Goal: Information Seeking & Learning: Learn about a topic

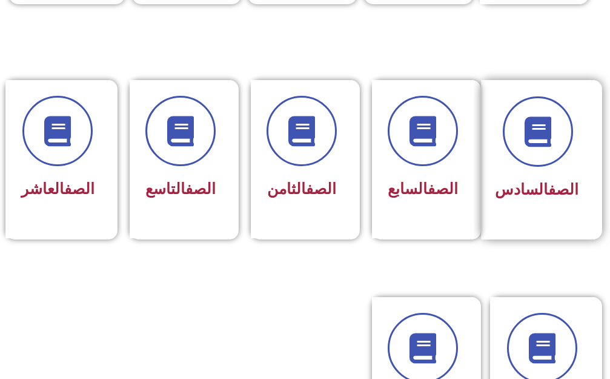
scroll to position [545, 0]
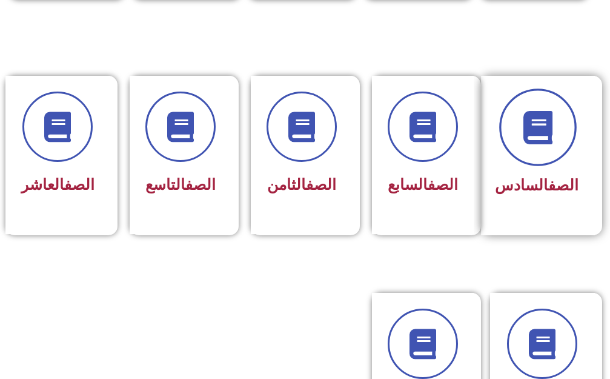
click at [542, 136] on span at bounding box center [538, 127] width 78 height 78
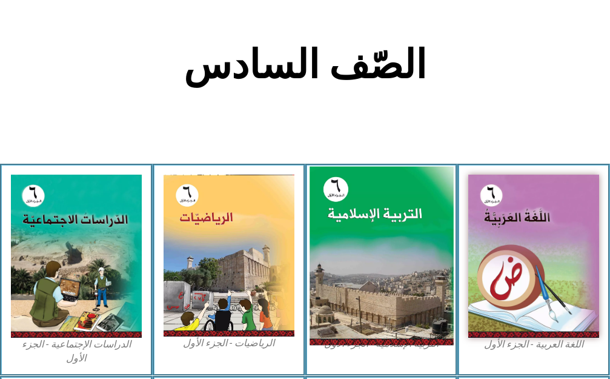
scroll to position [303, 0]
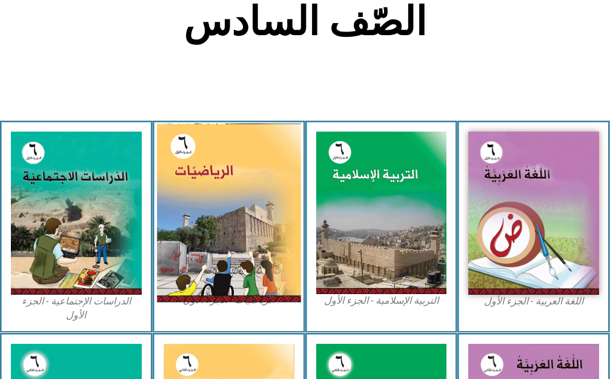
click at [210, 218] on img at bounding box center [229, 212] width 144 height 179
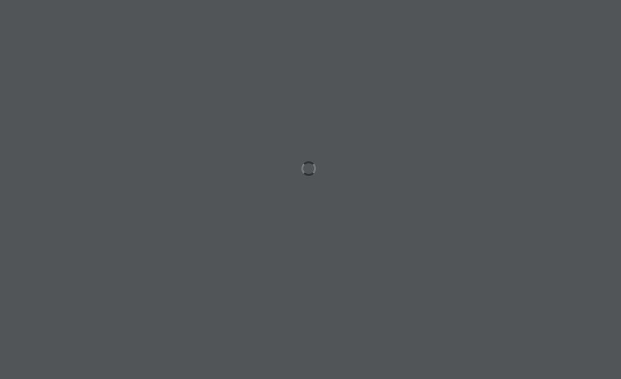
scroll to position [0, 38]
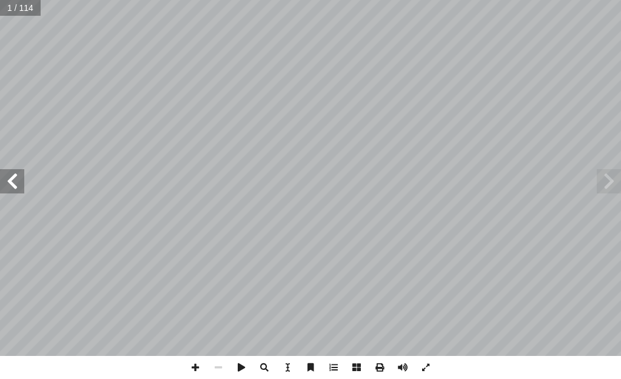
click at [14, 175] on span at bounding box center [12, 181] width 24 height 24
click at [13, 182] on span at bounding box center [12, 181] width 24 height 24
click at [13, 181] on span at bounding box center [12, 181] width 24 height 24
click at [12, 180] on span at bounding box center [12, 181] width 24 height 24
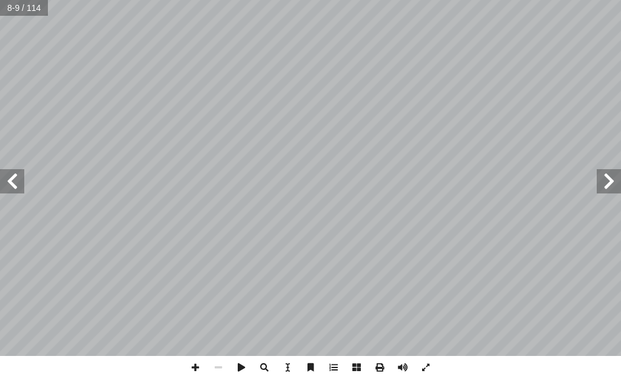
click at [16, 178] on span at bounding box center [12, 181] width 24 height 24
click at [16, 179] on span at bounding box center [12, 181] width 24 height 24
click at [16, 176] on span at bounding box center [12, 181] width 24 height 24
click at [13, 177] on span at bounding box center [12, 181] width 24 height 24
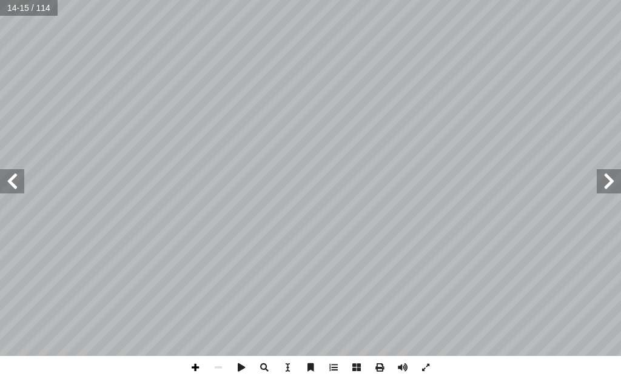
click at [190, 361] on span at bounding box center [195, 367] width 23 height 23
